Goal: Navigation & Orientation: Understand site structure

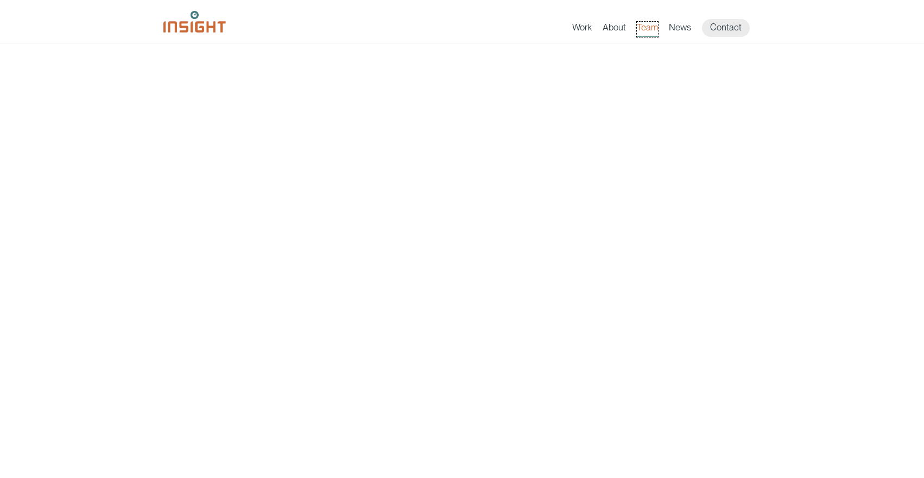
click at [652, 29] on link "Team" at bounding box center [647, 29] width 21 height 15
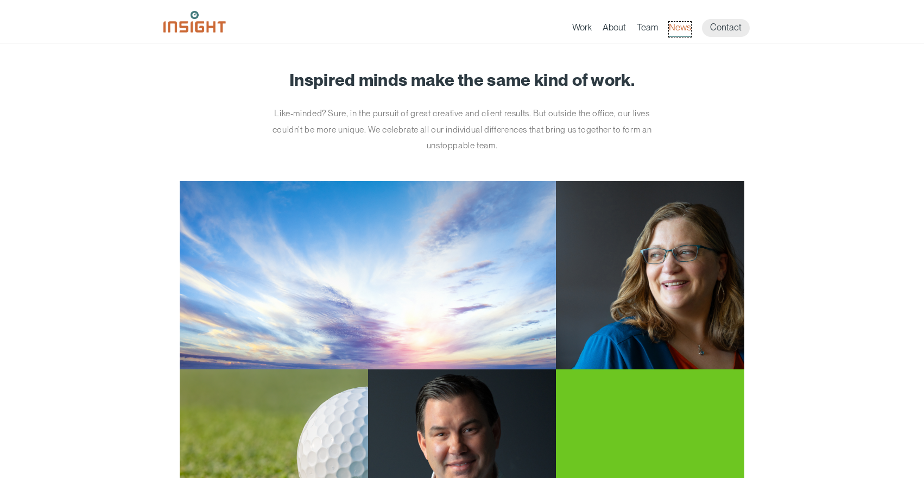
click at [685, 28] on link "News" at bounding box center [680, 29] width 22 height 15
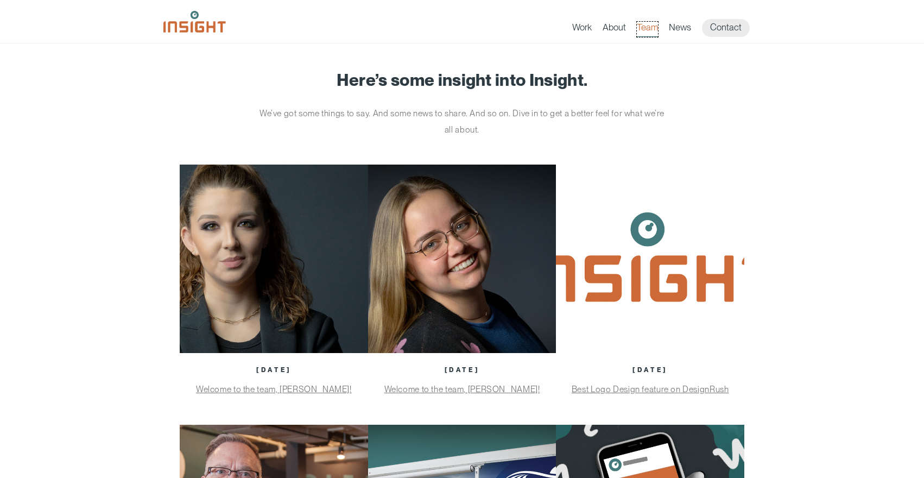
click at [646, 26] on link "Team" at bounding box center [647, 29] width 21 height 15
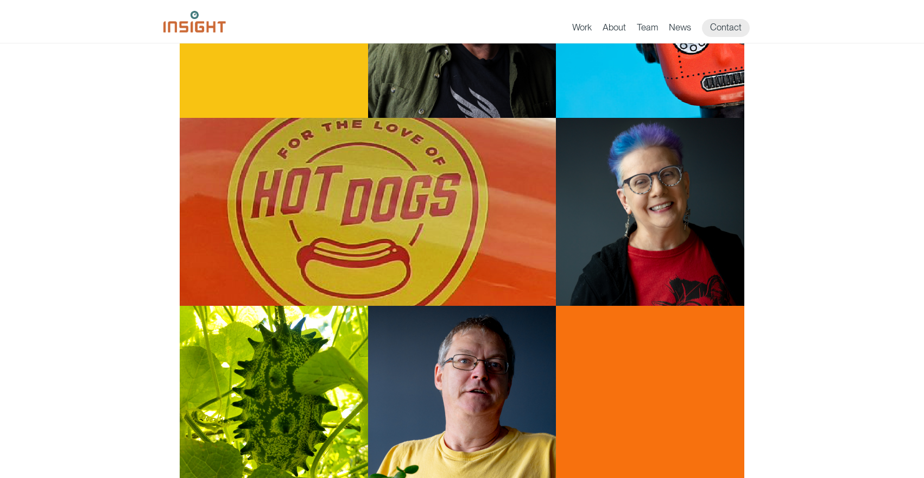
scroll to position [813, 0]
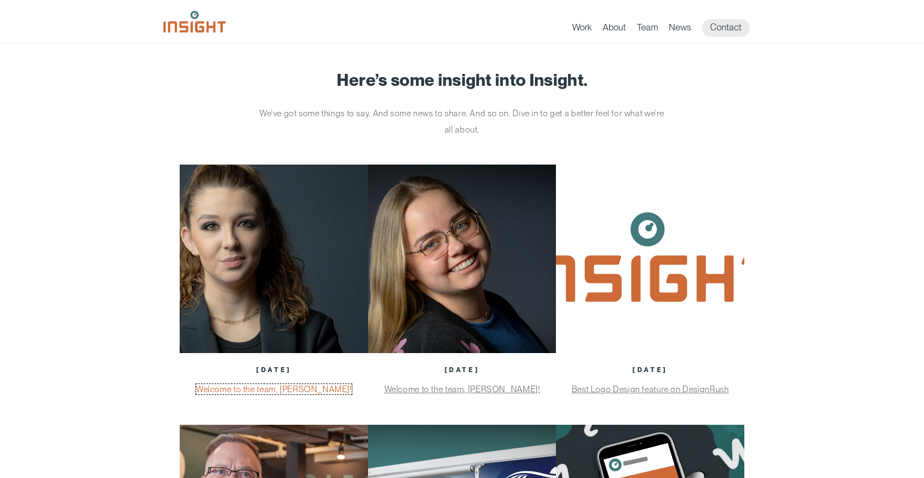
click at [271, 390] on link "Welcome to the team, [PERSON_NAME]!" at bounding box center [274, 389] width 156 height 10
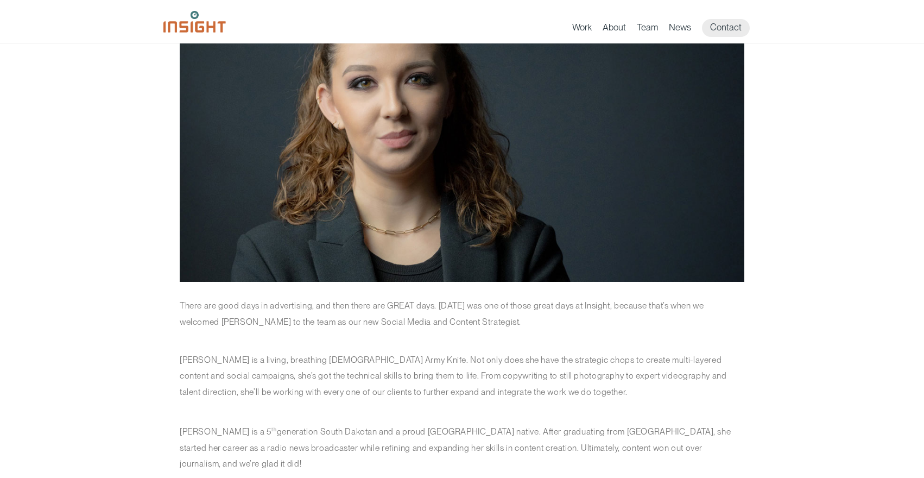
scroll to position [162, 0]
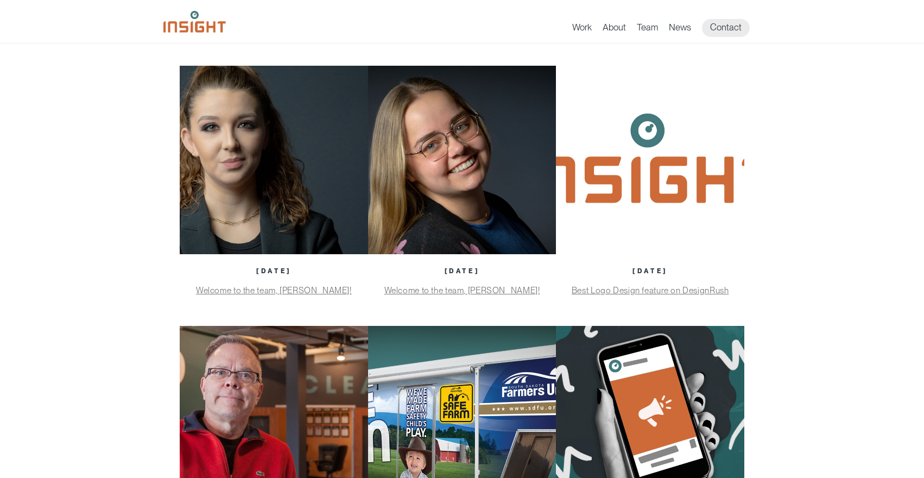
scroll to position [101, 0]
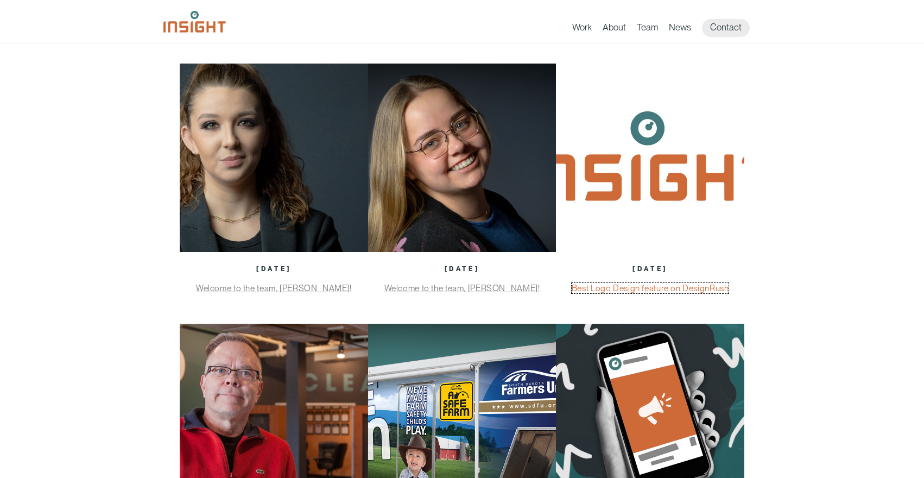
click at [611, 289] on link "Best Logo Design feature on DesignRush" at bounding box center [650, 288] width 157 height 10
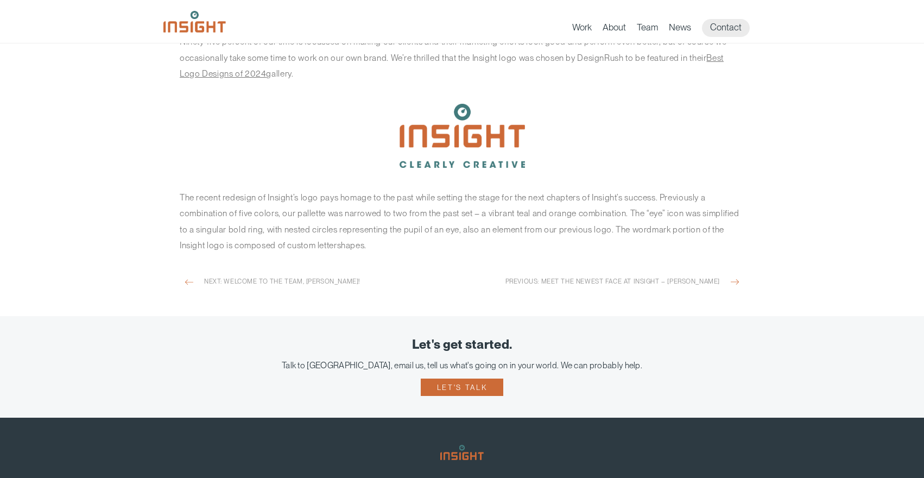
scroll to position [420, 0]
click at [647, 27] on link "Team" at bounding box center [647, 29] width 21 height 15
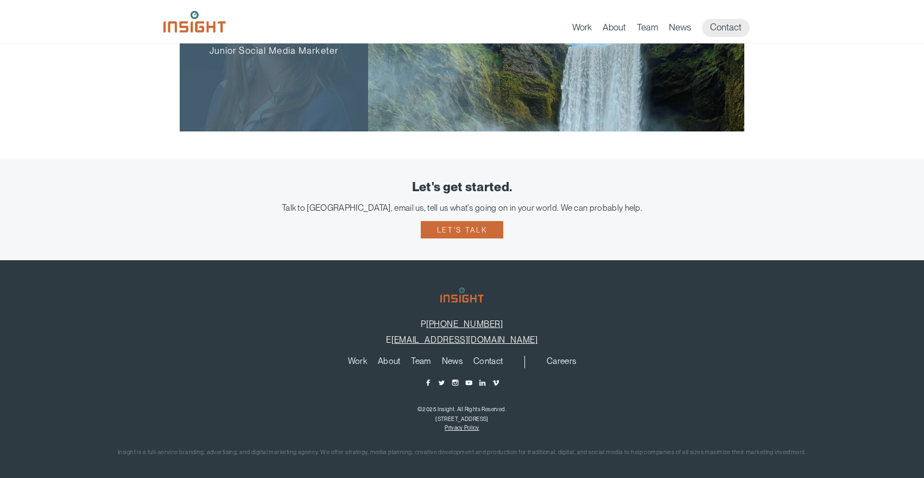
scroll to position [2126, 0]
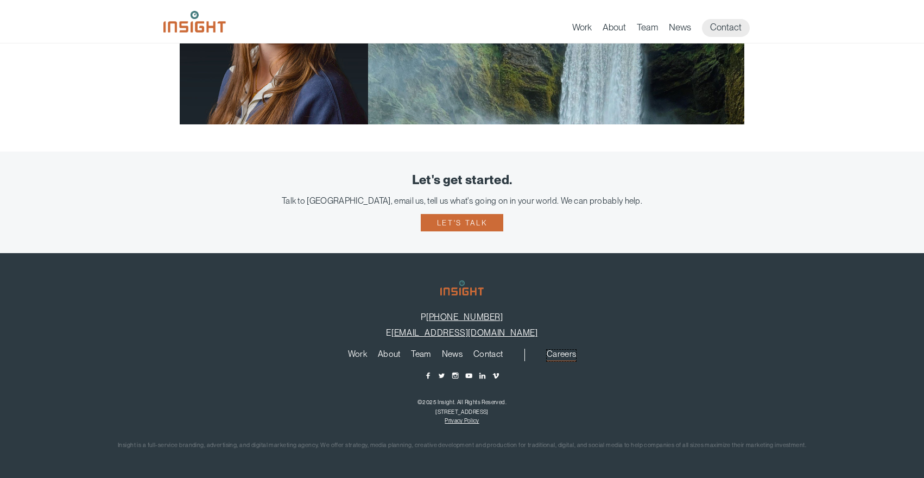
click at [556, 352] on link "Careers" at bounding box center [561, 356] width 29 height 12
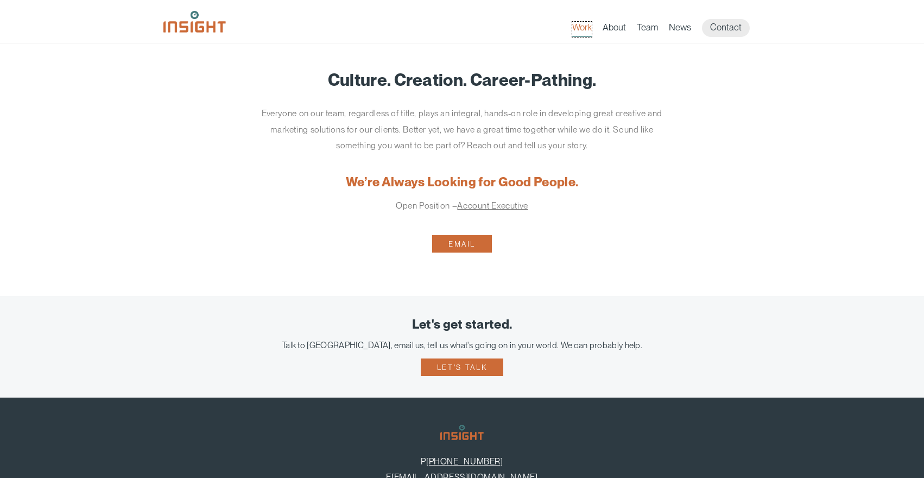
click at [582, 30] on link "Work" at bounding box center [582, 29] width 20 height 15
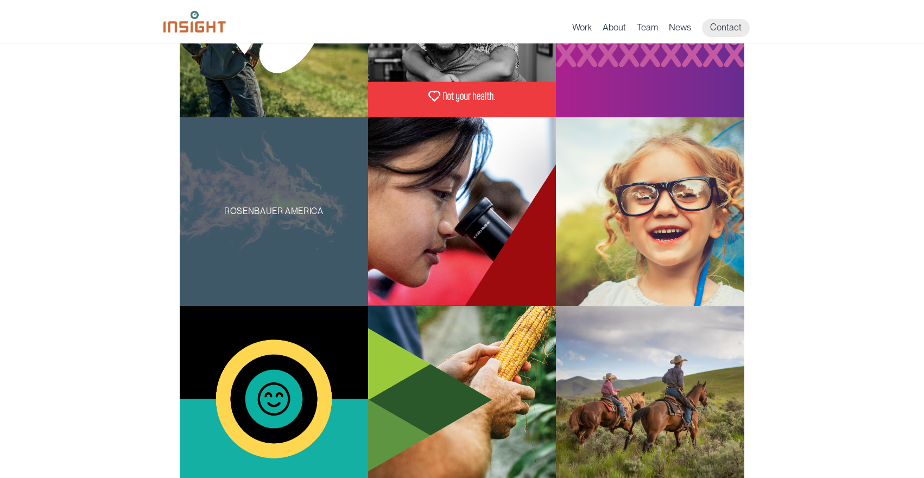
scroll to position [409, 0]
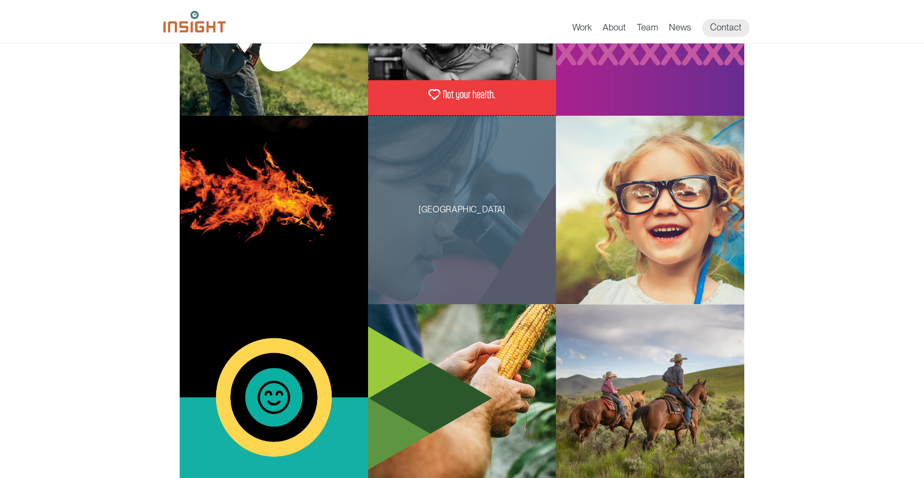
click at [431, 219] on div "Lake Area Technical College" at bounding box center [462, 210] width 188 height 188
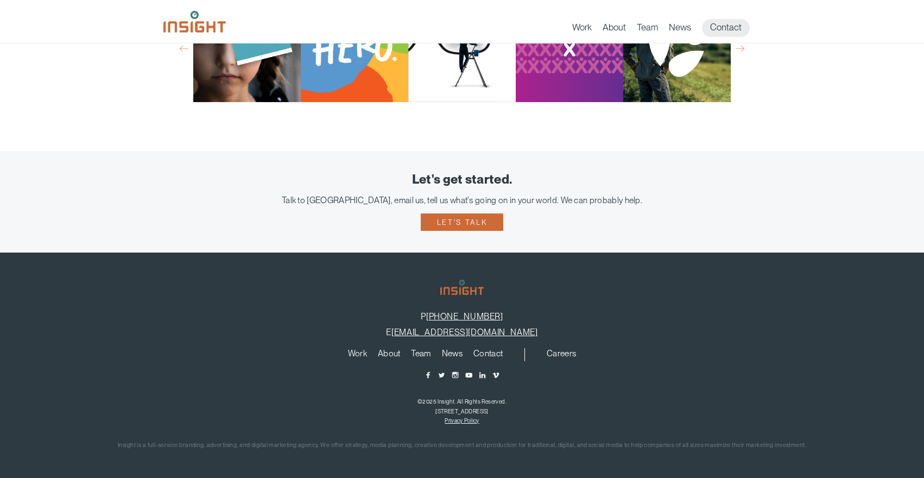
scroll to position [4661, 0]
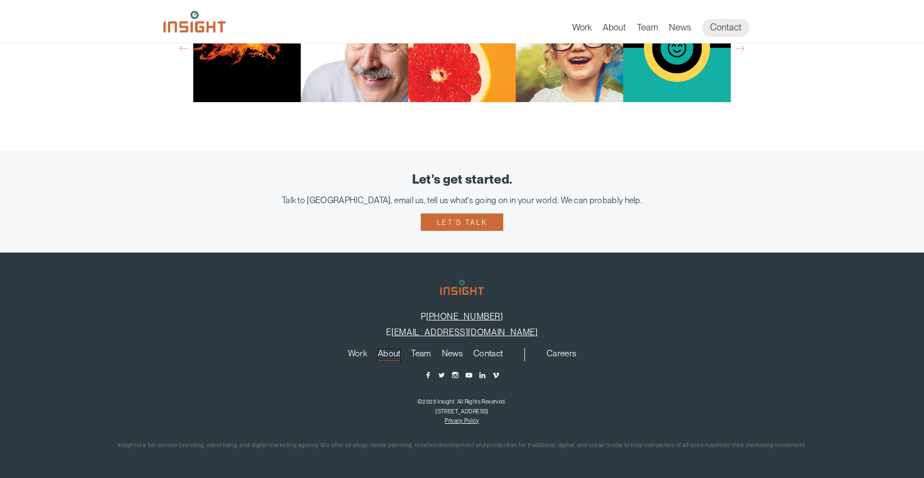
click at [389, 355] on link "About" at bounding box center [389, 355] width 23 height 12
